Goal: Task Accomplishment & Management: Complete application form

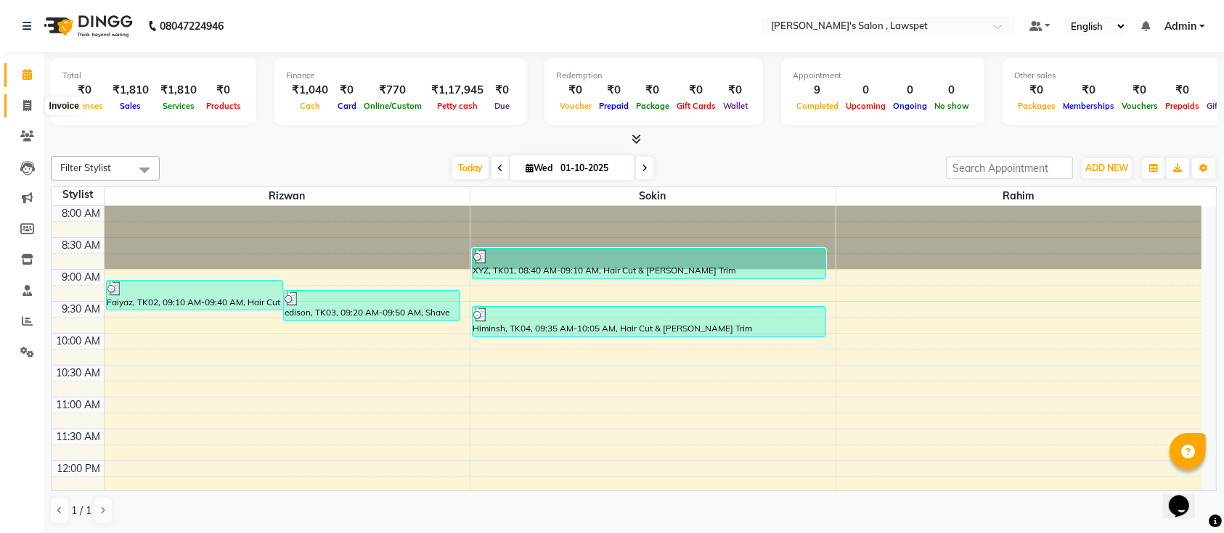
click at [32, 112] on span at bounding box center [27, 106] width 25 height 17
select select "8614"
select select "service"
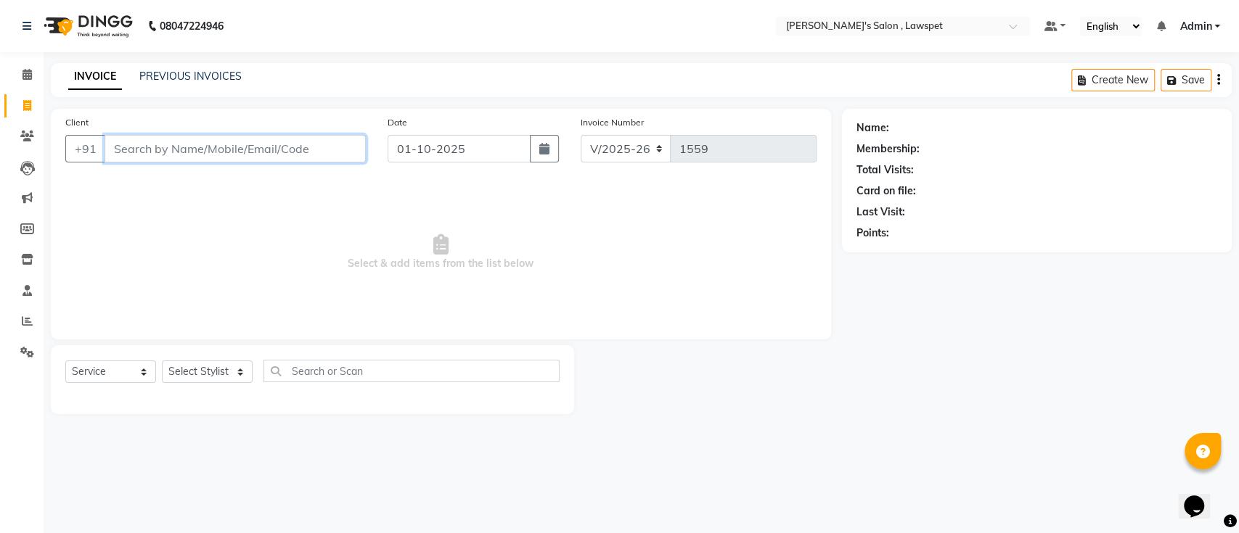
paste input "9566820333"
click at [208, 153] on input "9566820333" at bounding box center [198, 149] width 187 height 28
paste input "025617128"
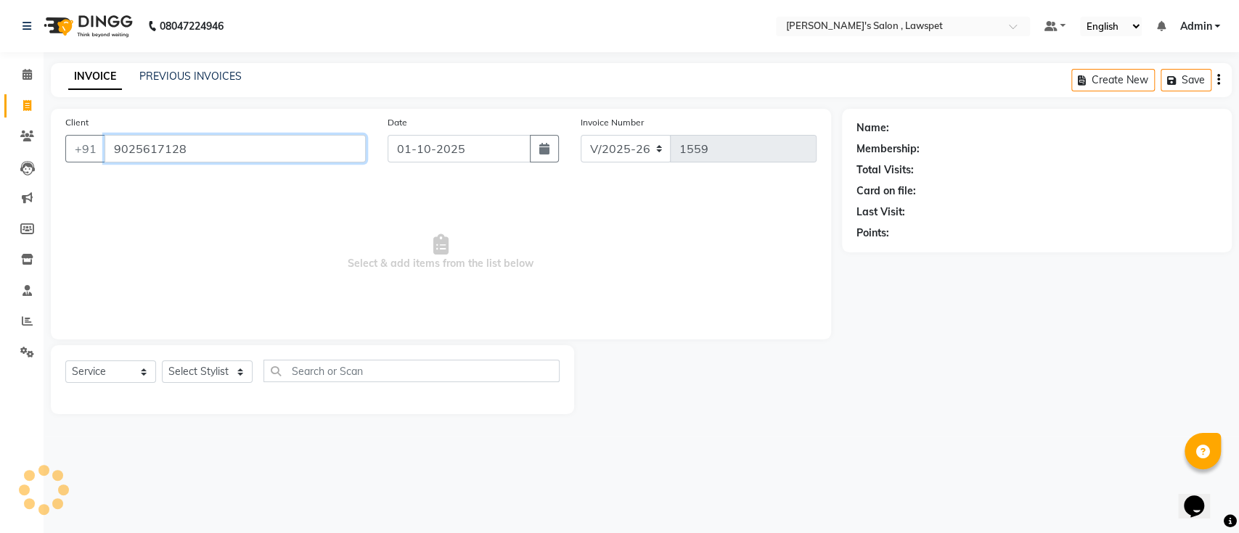
type input "9025617128"
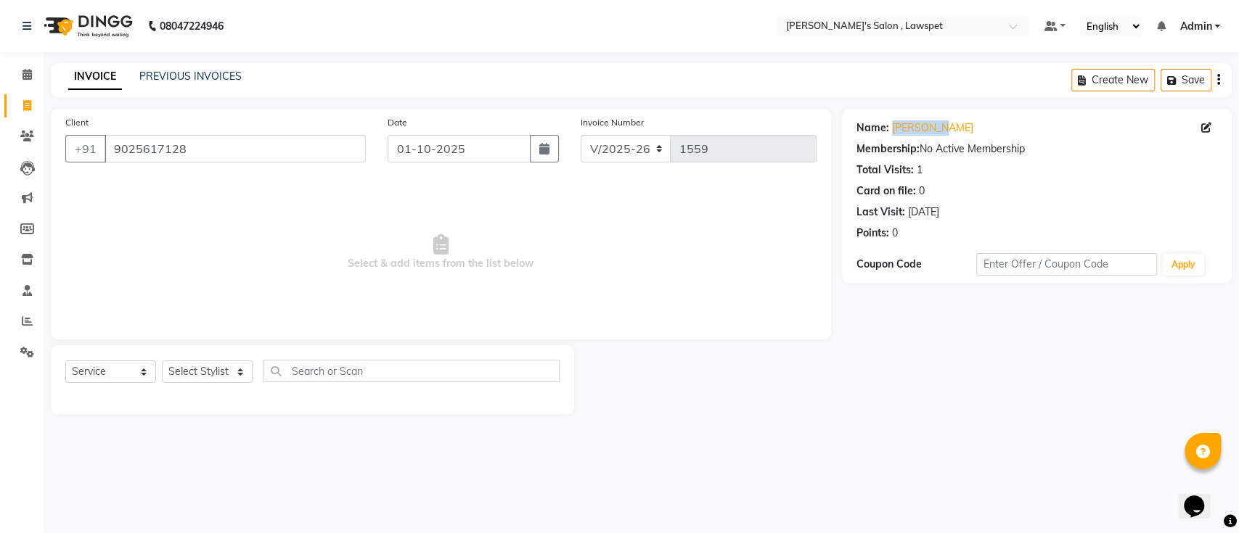
drag, startPoint x: 980, startPoint y: 127, endPoint x: 888, endPoint y: 122, distance: 91.6
click at [888, 122] on div "Name: [PERSON_NAME]" at bounding box center [1036, 127] width 361 height 15
copy div "[PERSON_NAME]"
drag, startPoint x: 467, startPoint y: 247, endPoint x: 248, endPoint y: 167, distance: 232.6
click at [466, 247] on span "Select & add items from the list below" at bounding box center [440, 252] width 751 height 145
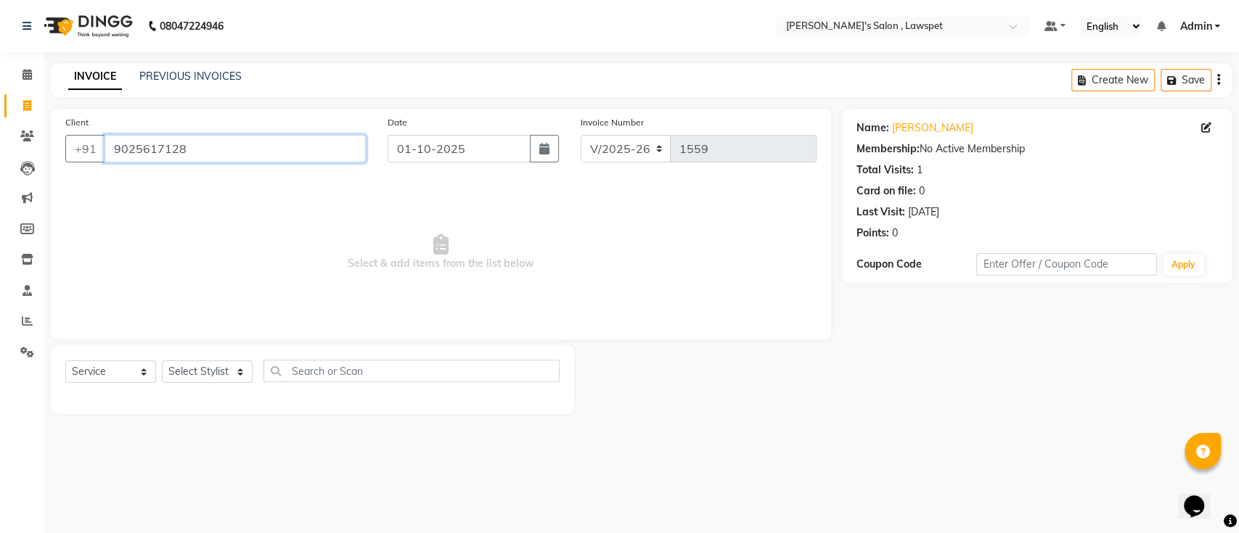
click at [192, 148] on input "9025617128" at bounding box center [235, 149] width 261 height 28
paste input "9600214531"
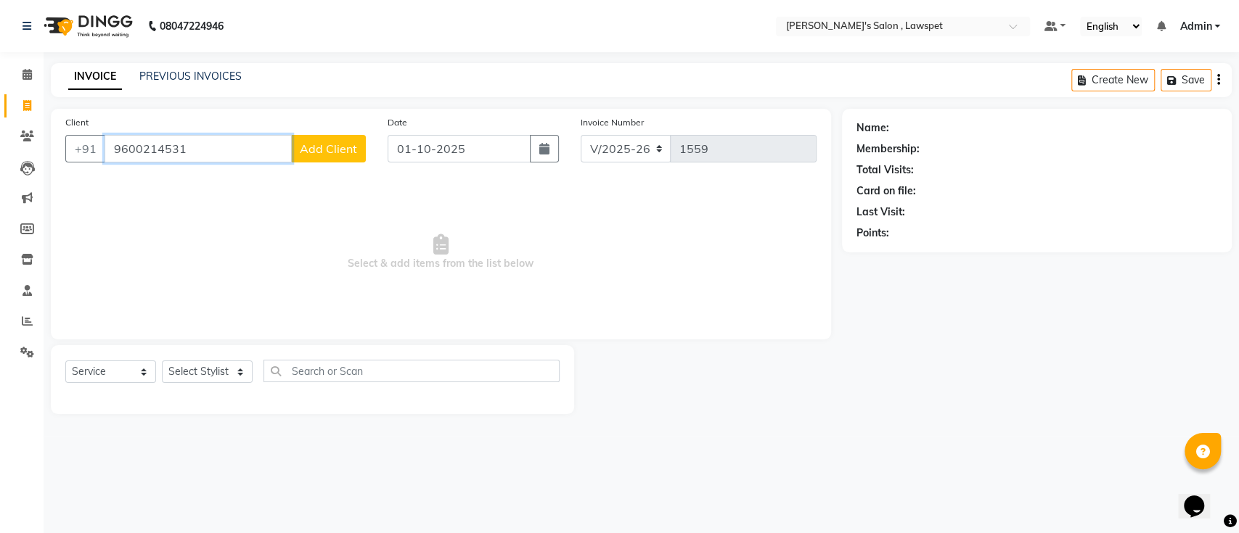
click at [226, 137] on input "9600214531" at bounding box center [198, 149] width 187 height 28
click at [192, 143] on input "9600214531" at bounding box center [198, 149] width 187 height 28
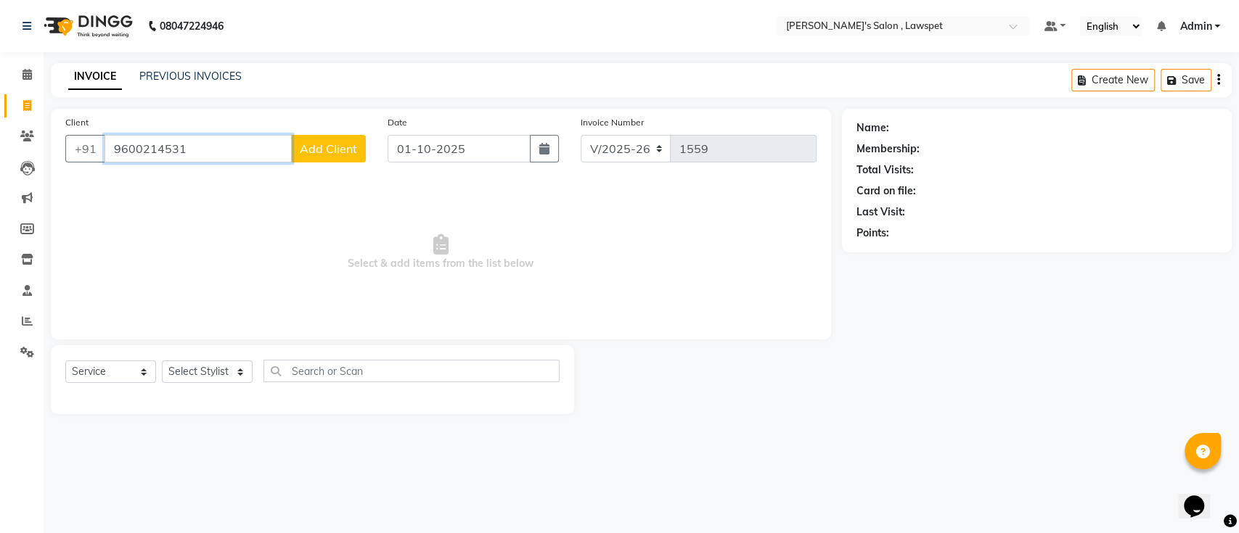
paste input "566820333"
click at [200, 140] on input "9566820333" at bounding box center [198, 149] width 187 height 28
paste input "8778241770"
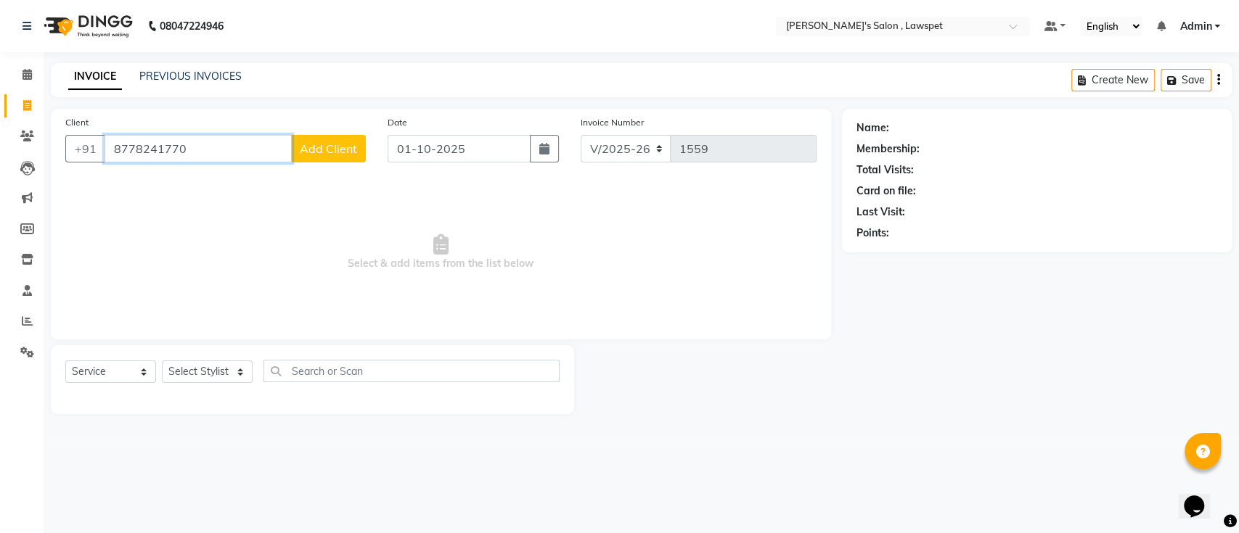
type input "8778241770"
